Goal: Check status: Check status

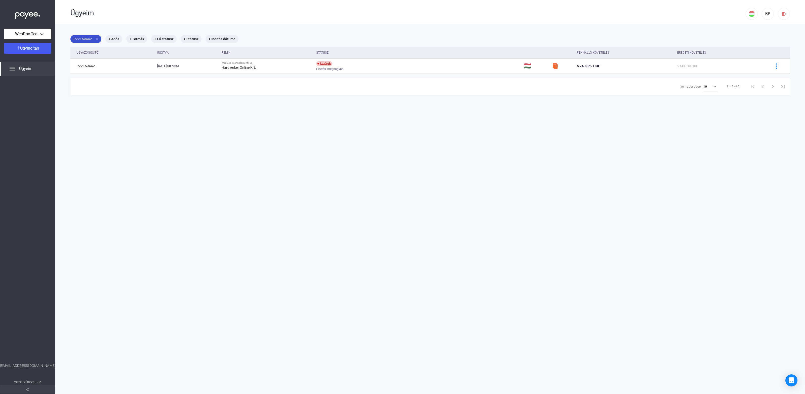
click at [97, 38] on mat-icon "close" at bounding box center [97, 39] width 5 height 5
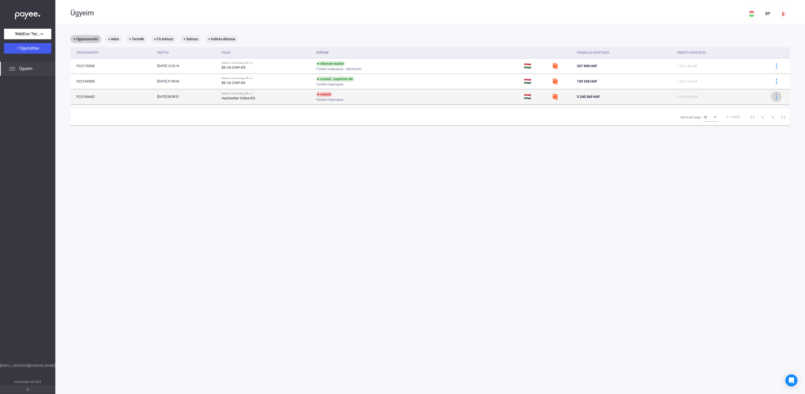
click at [774, 96] on img at bounding box center [776, 96] width 5 height 5
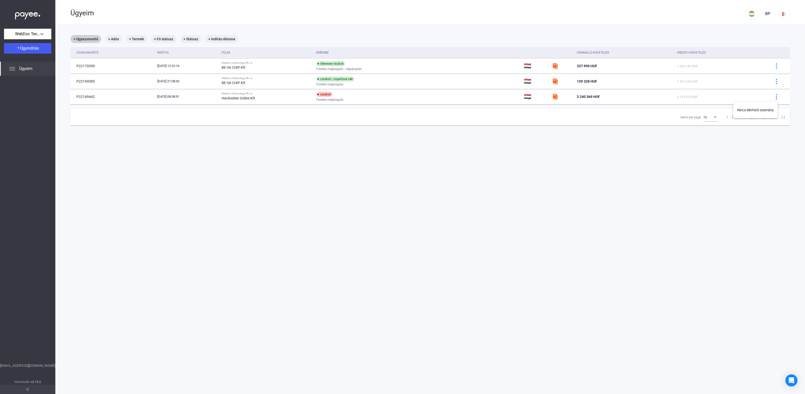
click at [289, 123] on div at bounding box center [402, 197] width 805 height 394
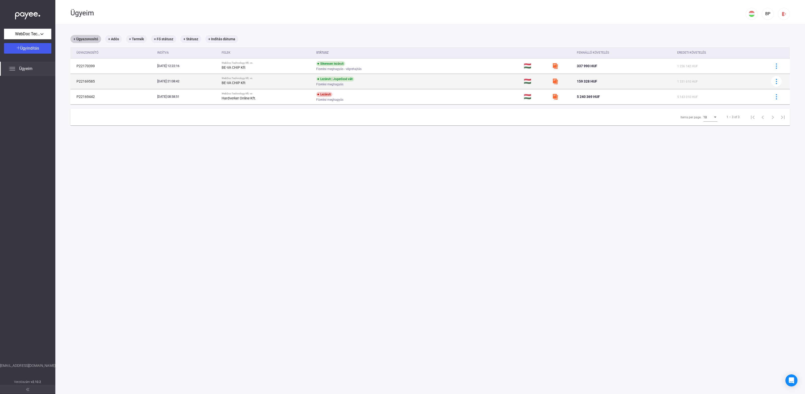
click at [267, 81] on div "BE-VA CHIP Kft" at bounding box center [267, 83] width 91 height 6
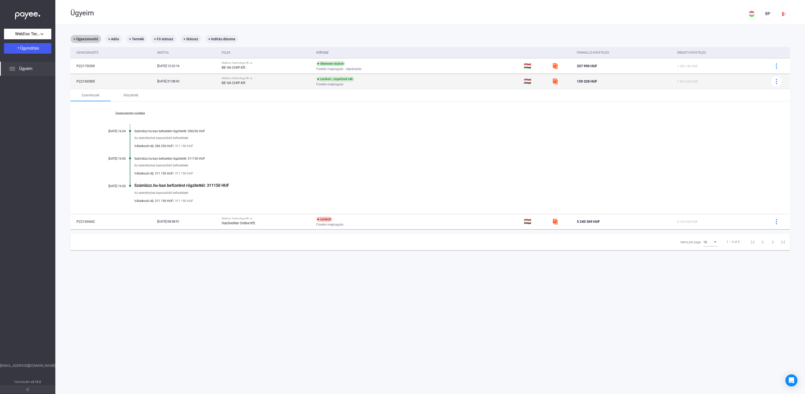
click at [267, 81] on div "BE-VA CHIP Kft" at bounding box center [267, 83] width 91 height 6
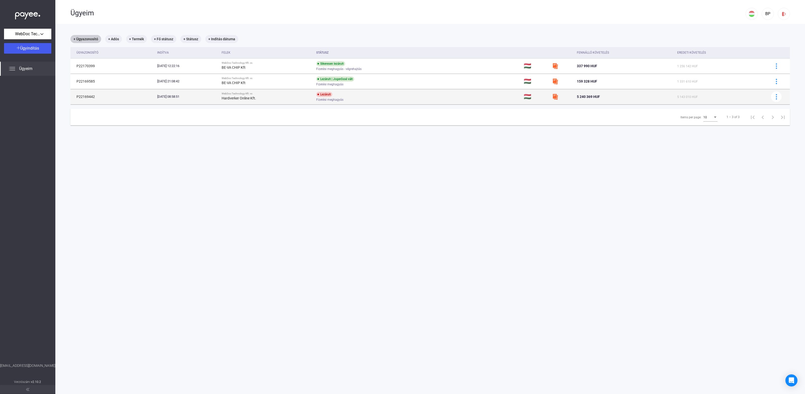
click at [283, 96] on div "Hardverker Online Kft." at bounding box center [267, 98] width 91 height 6
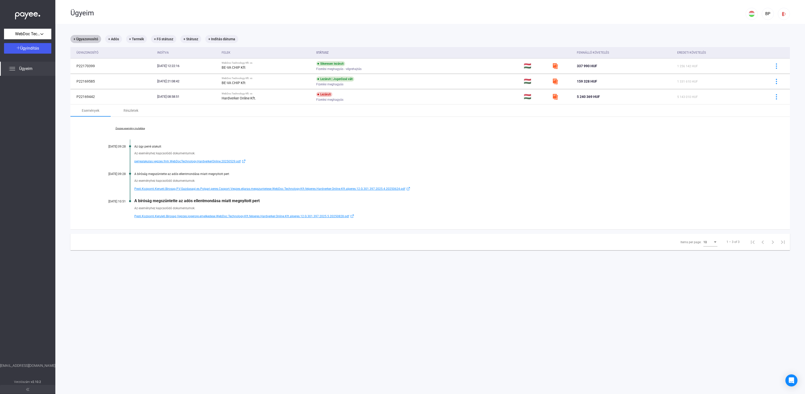
drag, startPoint x: 159, startPoint y: 205, endPoint x: 189, endPoint y: 205, distance: 29.9
click at [189, 206] on div "Az eseményhez kapcsolódó dokumentumok:" at bounding box center [449, 208] width 631 height 5
click at [140, 129] on link "Összes esemény mutatása" at bounding box center [130, 128] width 69 height 3
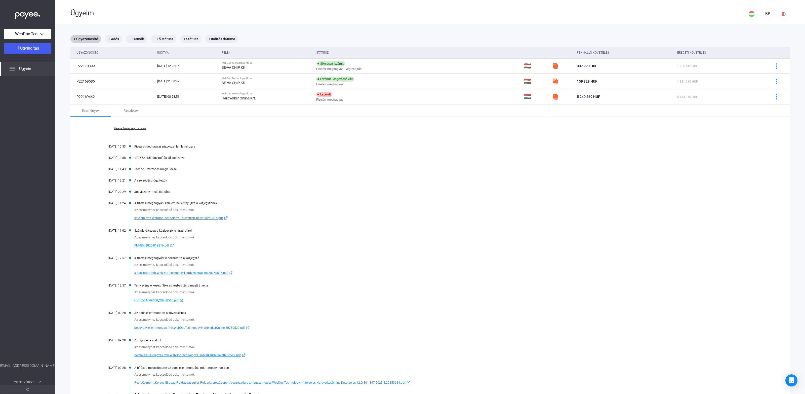
scroll to position [65, 0]
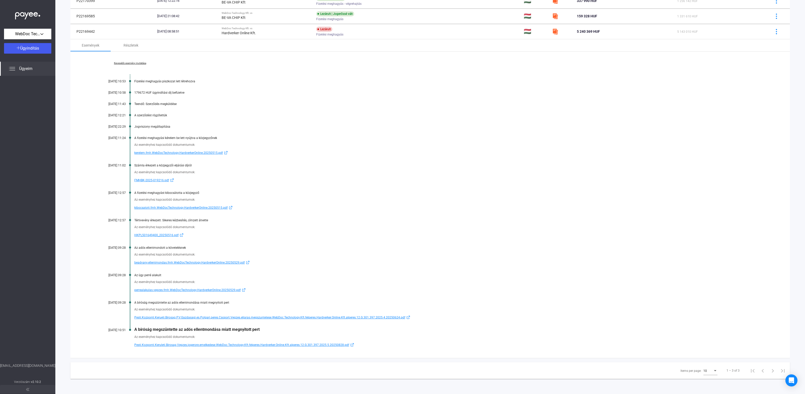
click at [155, 180] on span "FMHBK-2025-019216.pdf" at bounding box center [151, 180] width 35 height 6
click at [170, 152] on span "kerelem.fmh.WebDocTechnology.HardverkerOnline.20250515.pdf" at bounding box center [178, 153] width 89 height 6
click at [145, 205] on span "kibocsatott.fmh.WebDocTechnology.HardverkerOnline.20250515.pdf" at bounding box center [180, 208] width 93 height 6
click at [258, 316] on span "Pesti.Kozponti.Kerueti.Birosag.P.V.Gazdasagi.es.Polgari.peres.Csoport.Vegzes.el…" at bounding box center [269, 317] width 271 height 6
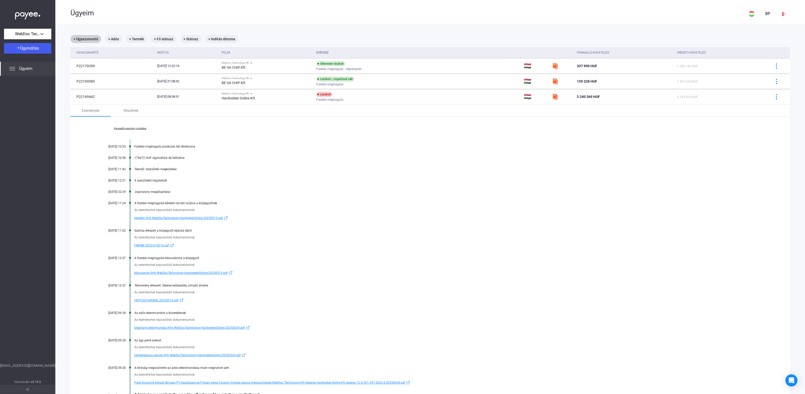
click at [134, 128] on link "Kevesebb esemény mutatása" at bounding box center [130, 128] width 69 height 3
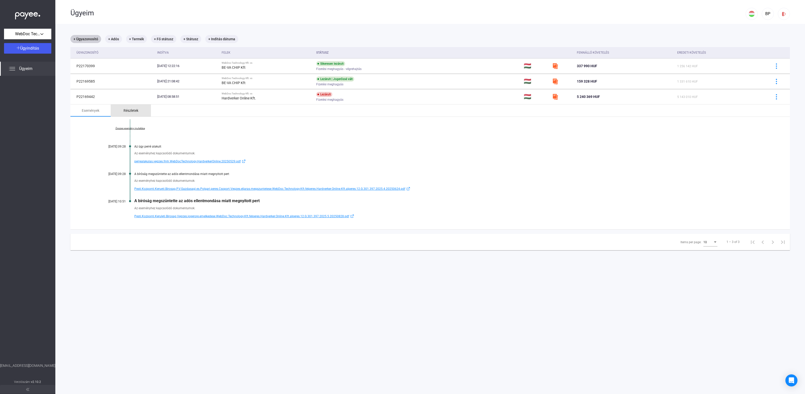
click at [133, 108] on div "Részletek" at bounding box center [131, 110] width 15 height 6
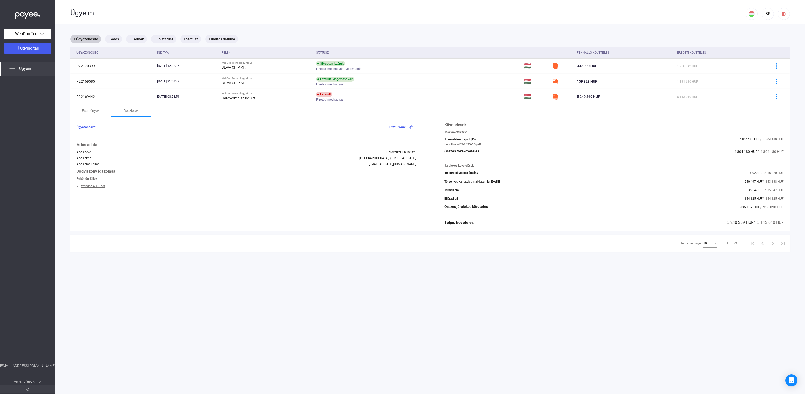
drag, startPoint x: 506, startPoint y: 181, endPoint x: 452, endPoint y: 180, distance: 54.1
click at [452, 180] on div "Törvényes kamatok a mai dátumig: [DATE]" at bounding box center [472, 182] width 56 height 4
